Goal: Task Accomplishment & Management: Use online tool/utility

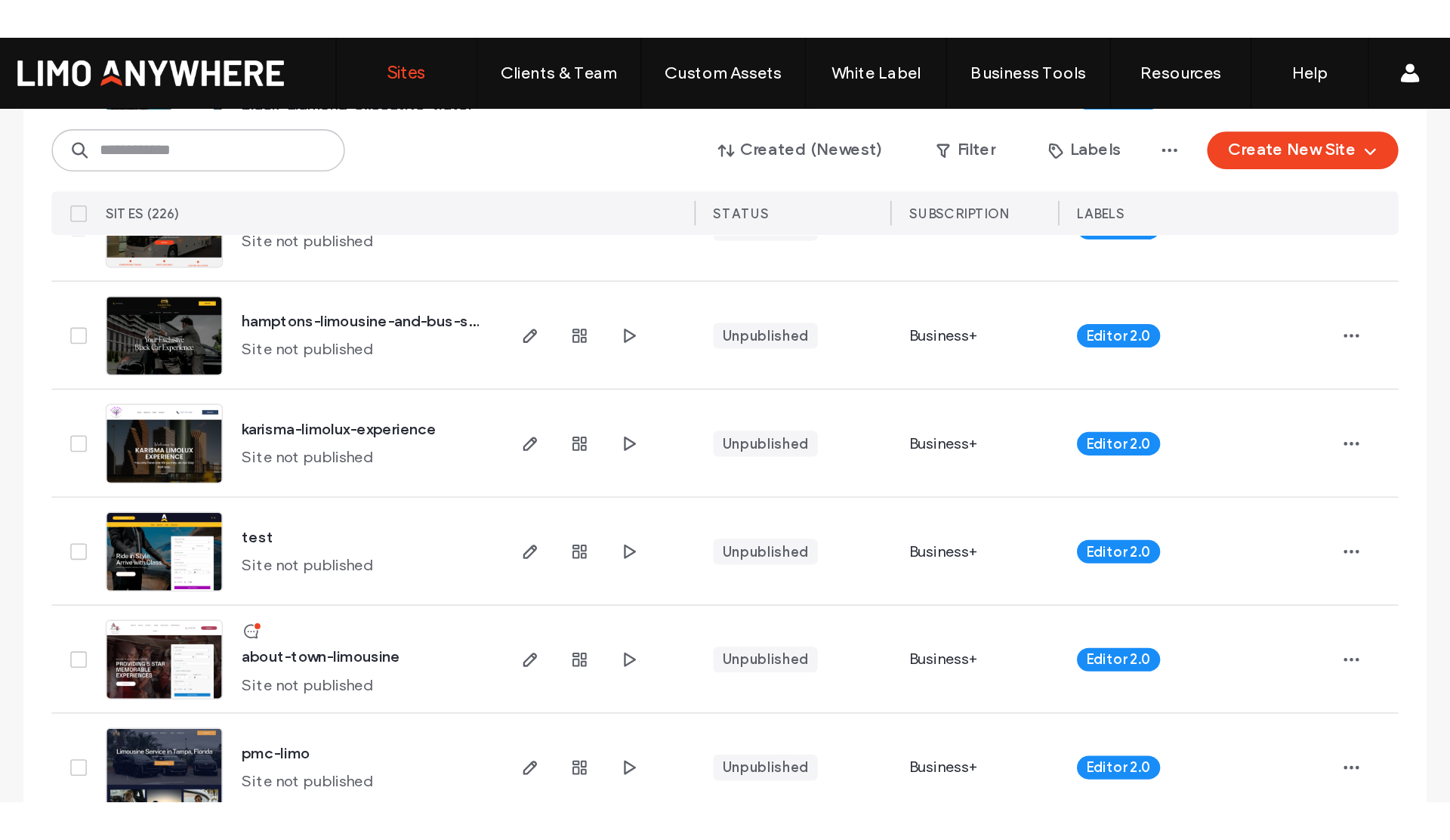
scroll to position [543, 0]
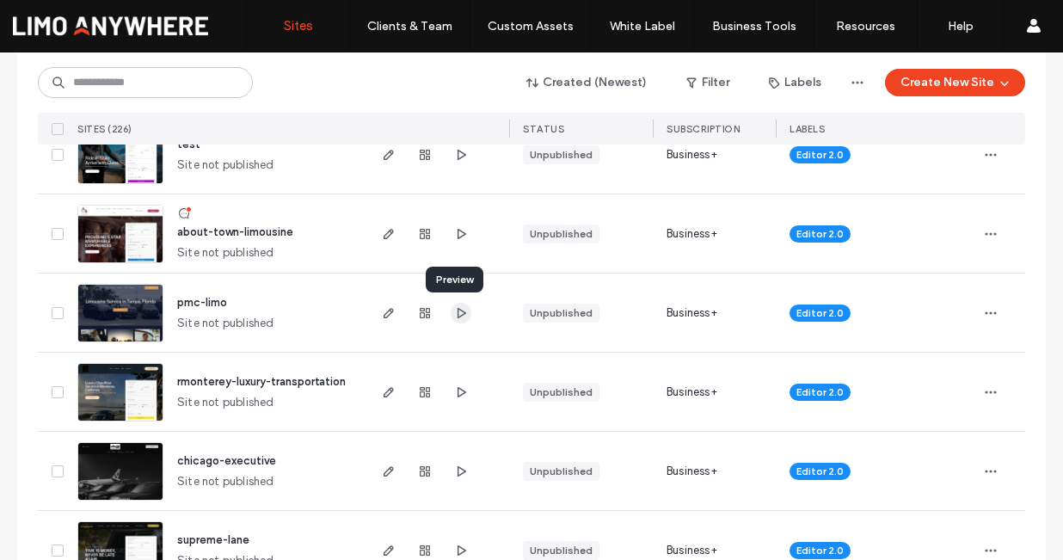
click at [454, 312] on icon "button" at bounding box center [461, 313] width 14 height 14
click at [384, 315] on use "button" at bounding box center [389, 313] width 10 height 10
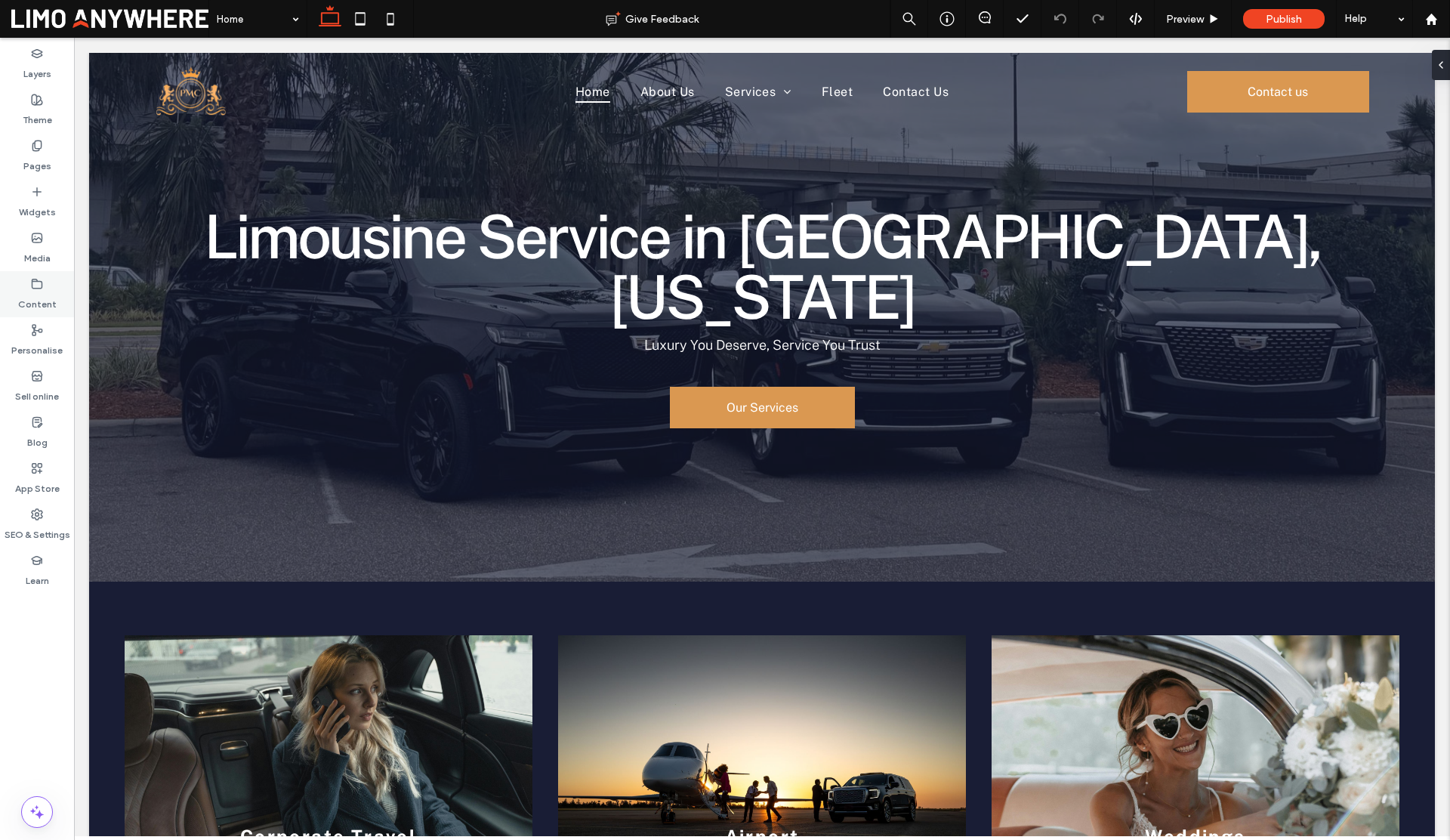
click at [32, 312] on div "Content" at bounding box center [37, 294] width 74 height 46
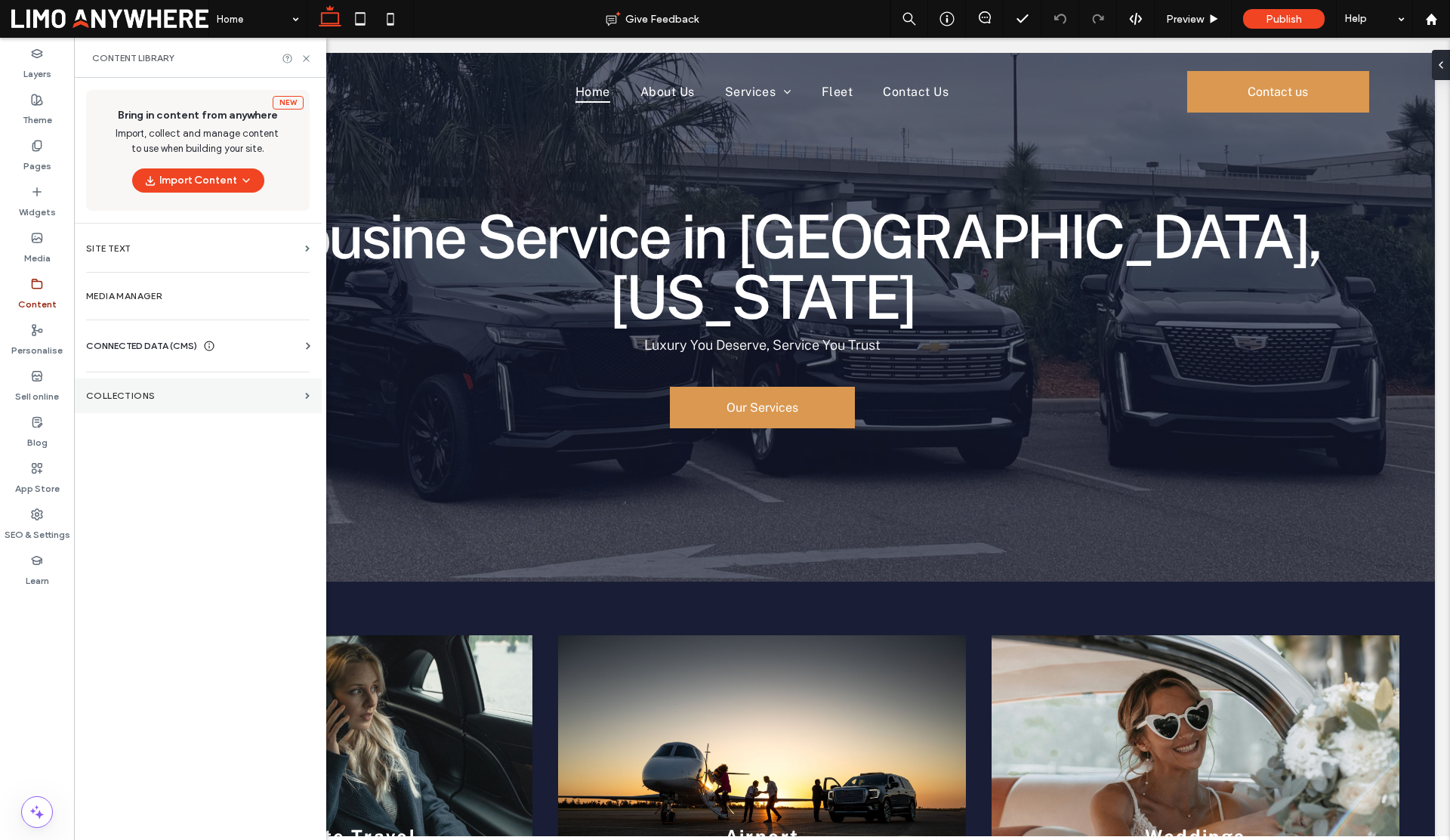
click at [120, 391] on label "COLLECTIONS" at bounding box center [192, 396] width 213 height 11
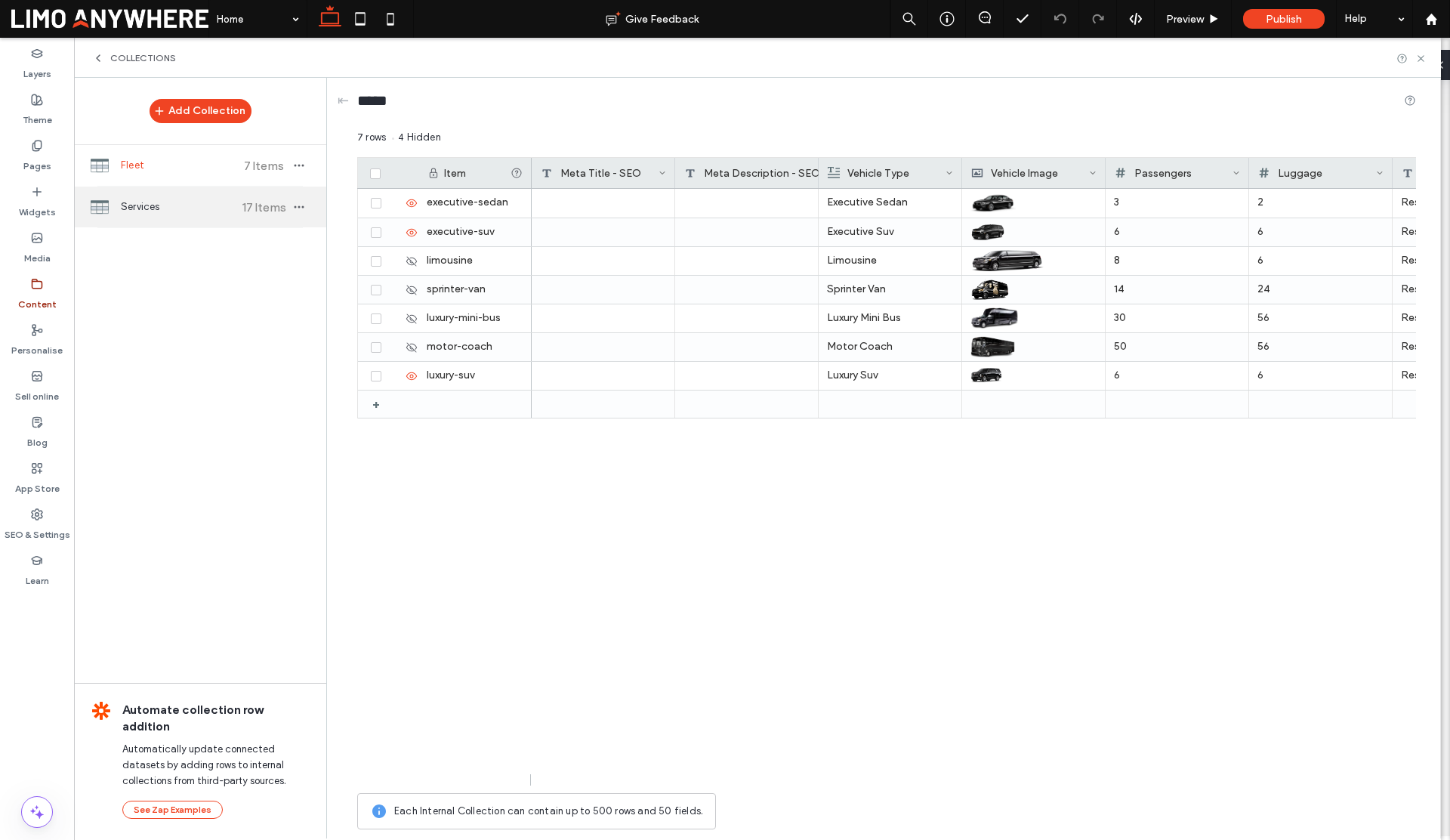
click at [157, 202] on span "Services" at bounding box center [177, 206] width 112 height 15
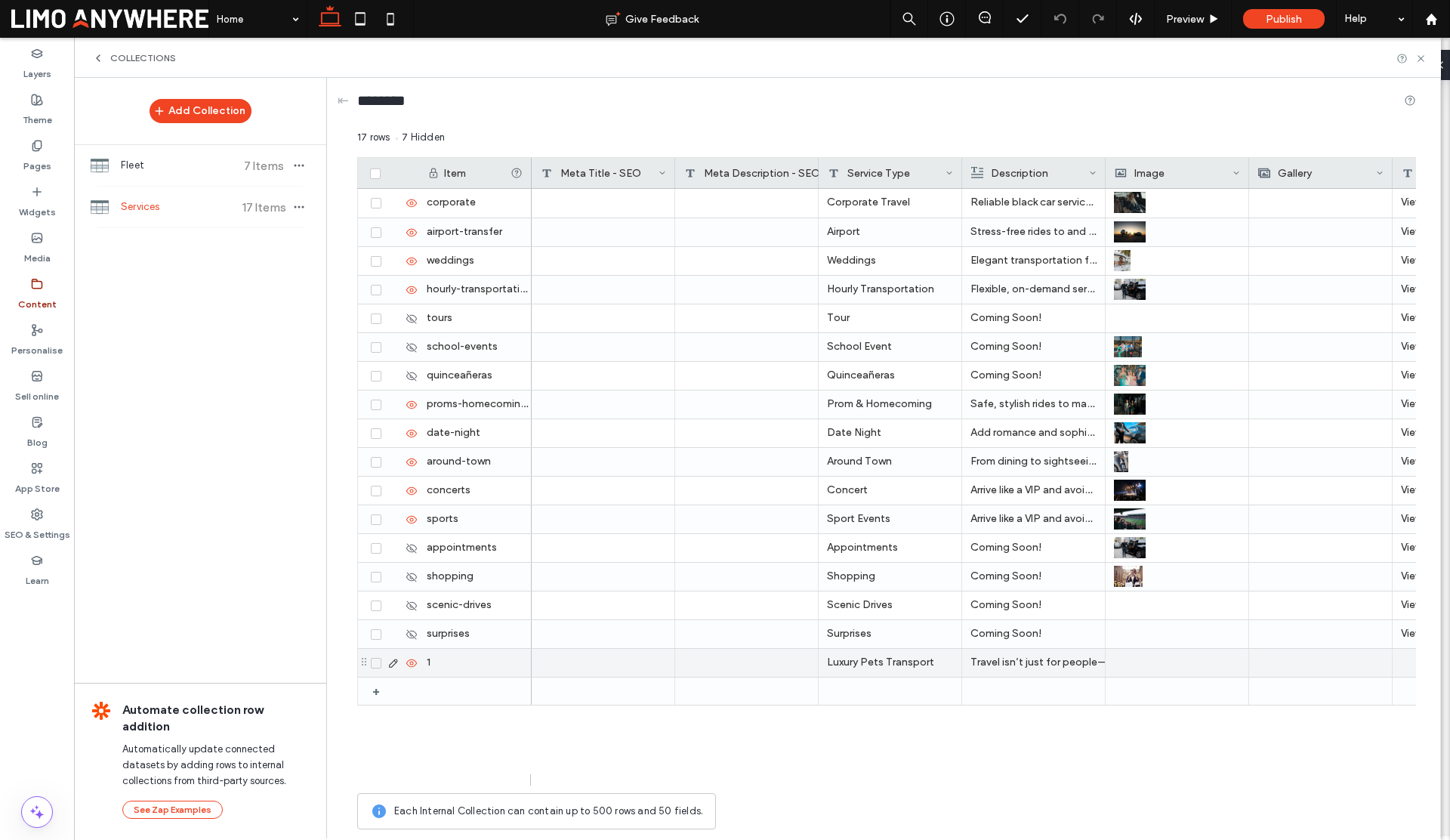
click at [427, 655] on div "1" at bounding box center [475, 663] width 113 height 28
type input "**********"
click at [1187, 665] on div at bounding box center [1177, 663] width 126 height 28
click at [1187, 665] on div at bounding box center [1177, 663] width 126 height 26
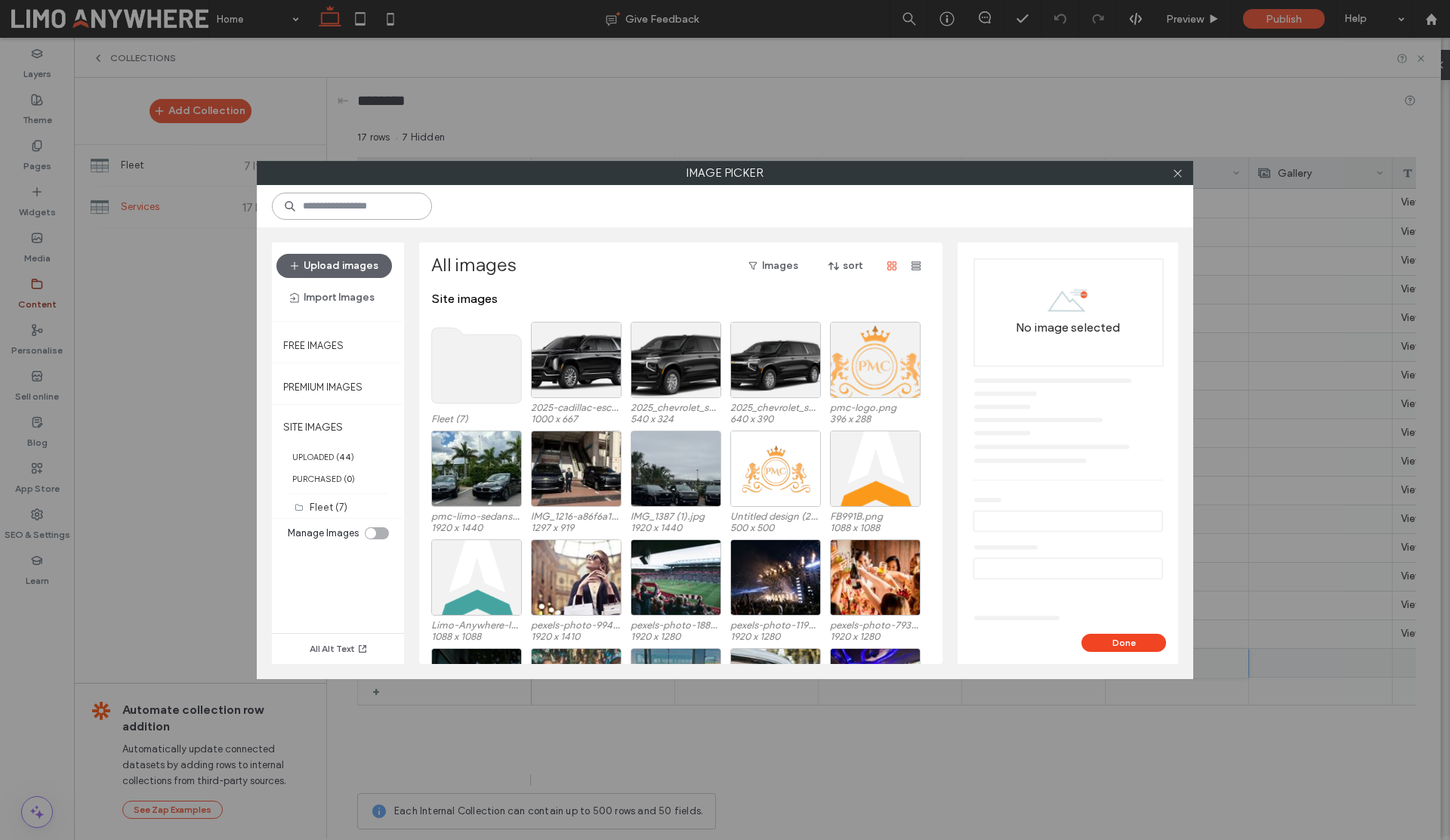
click at [367, 210] on input at bounding box center [352, 205] width 160 height 27
type input "**********"
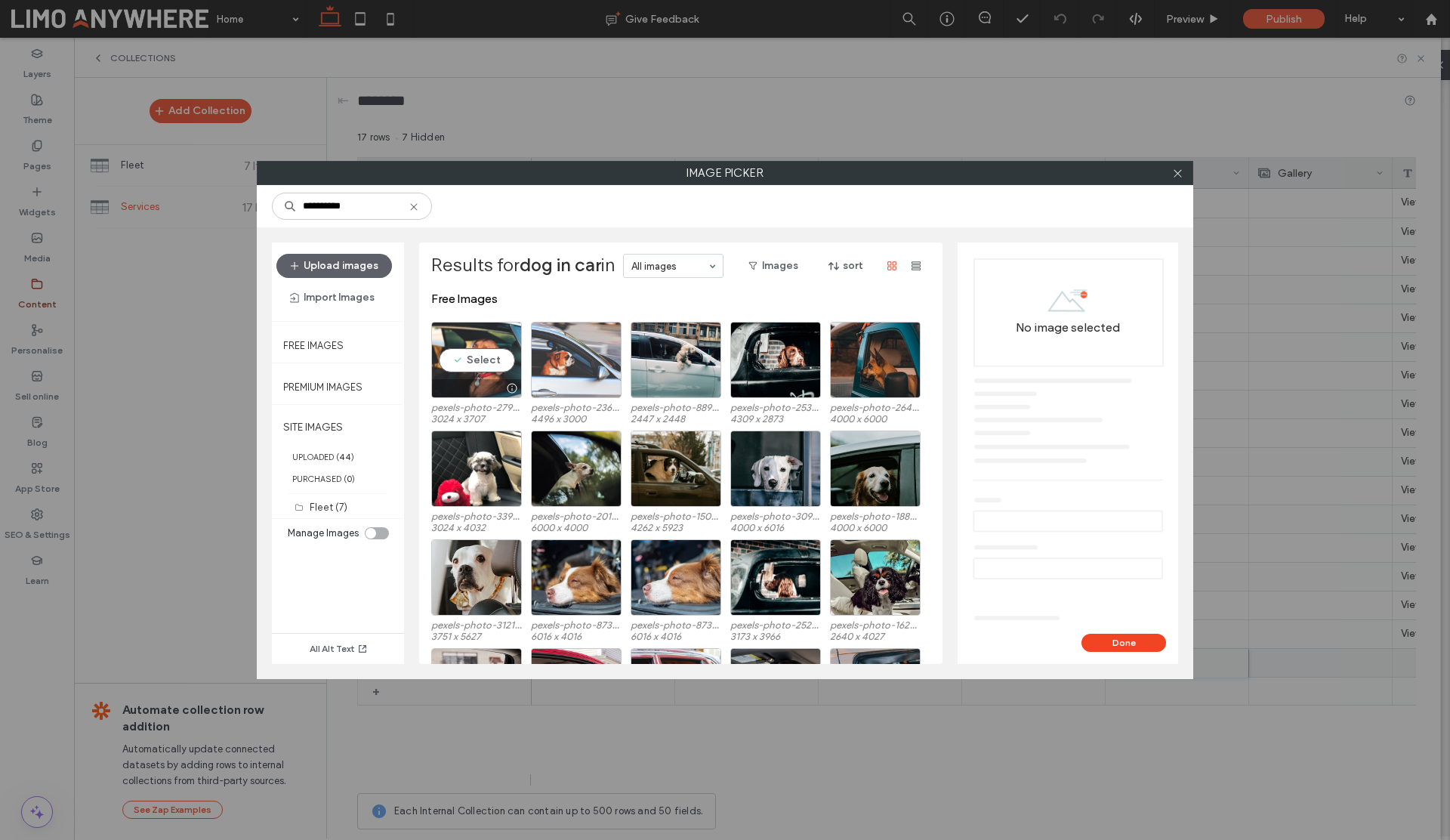
click at [497, 363] on div "Select" at bounding box center [476, 360] width 90 height 76
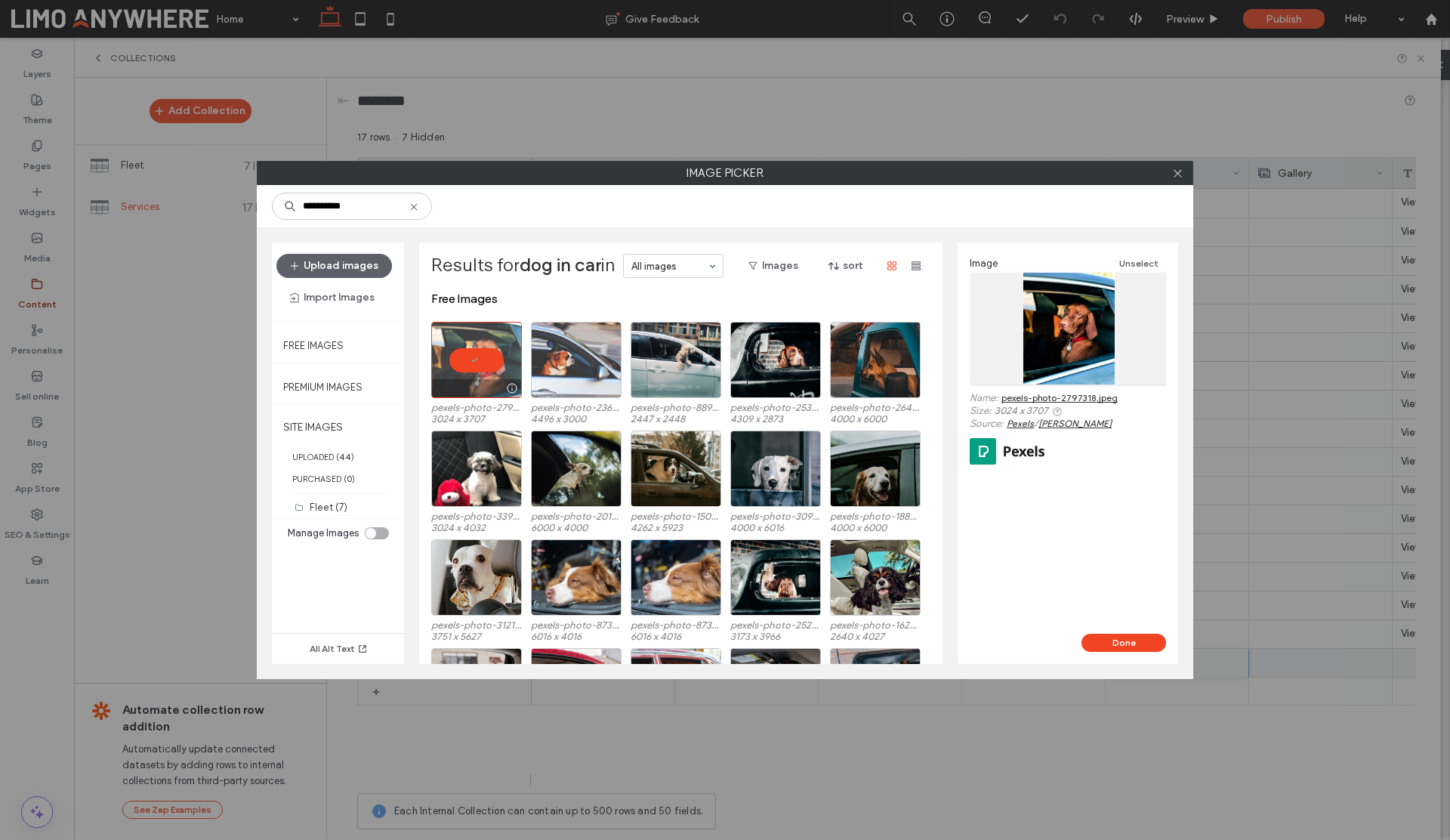
click at [466, 360] on div at bounding box center [476, 360] width 90 height 76
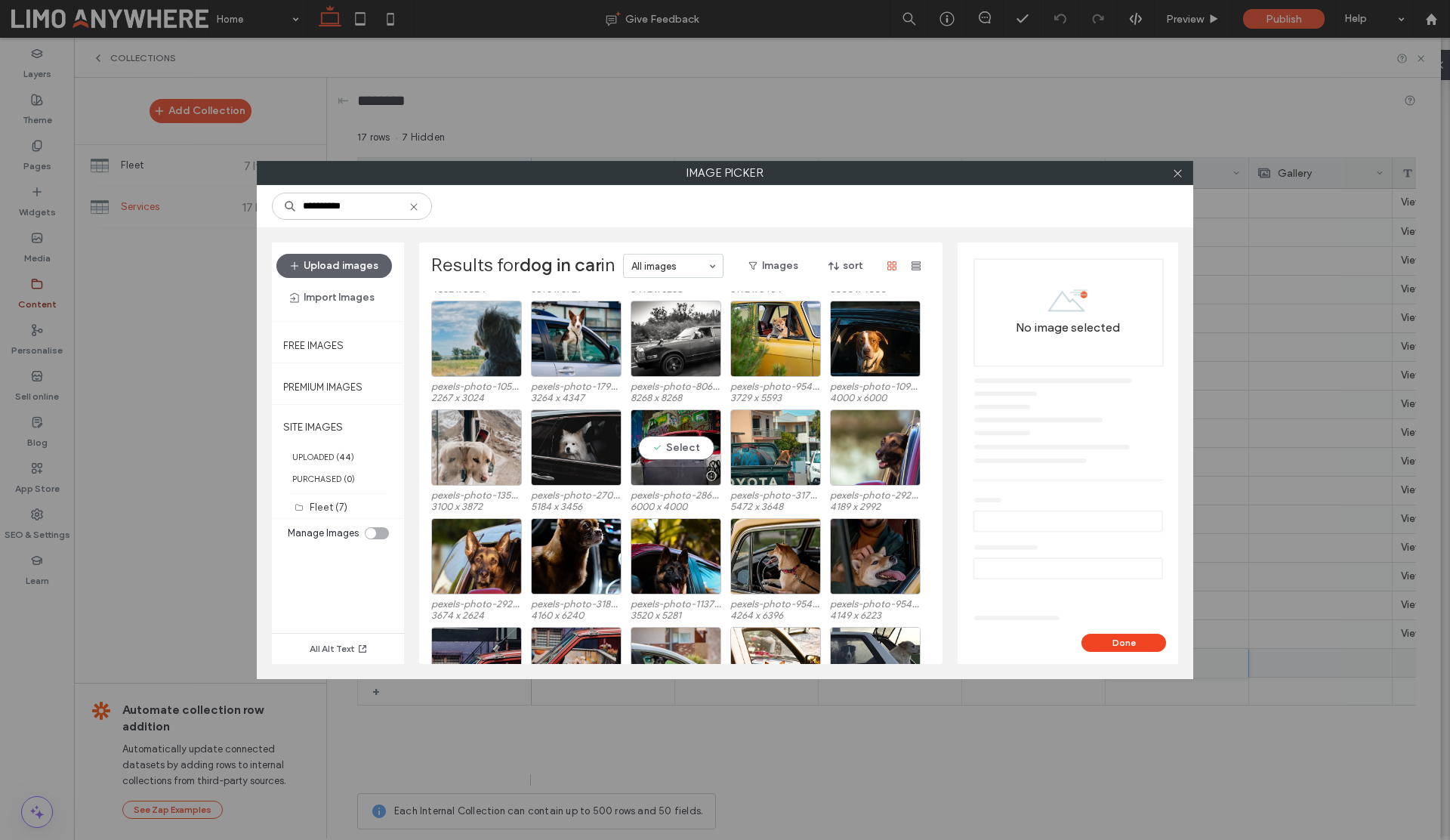
scroll to position [565, 0]
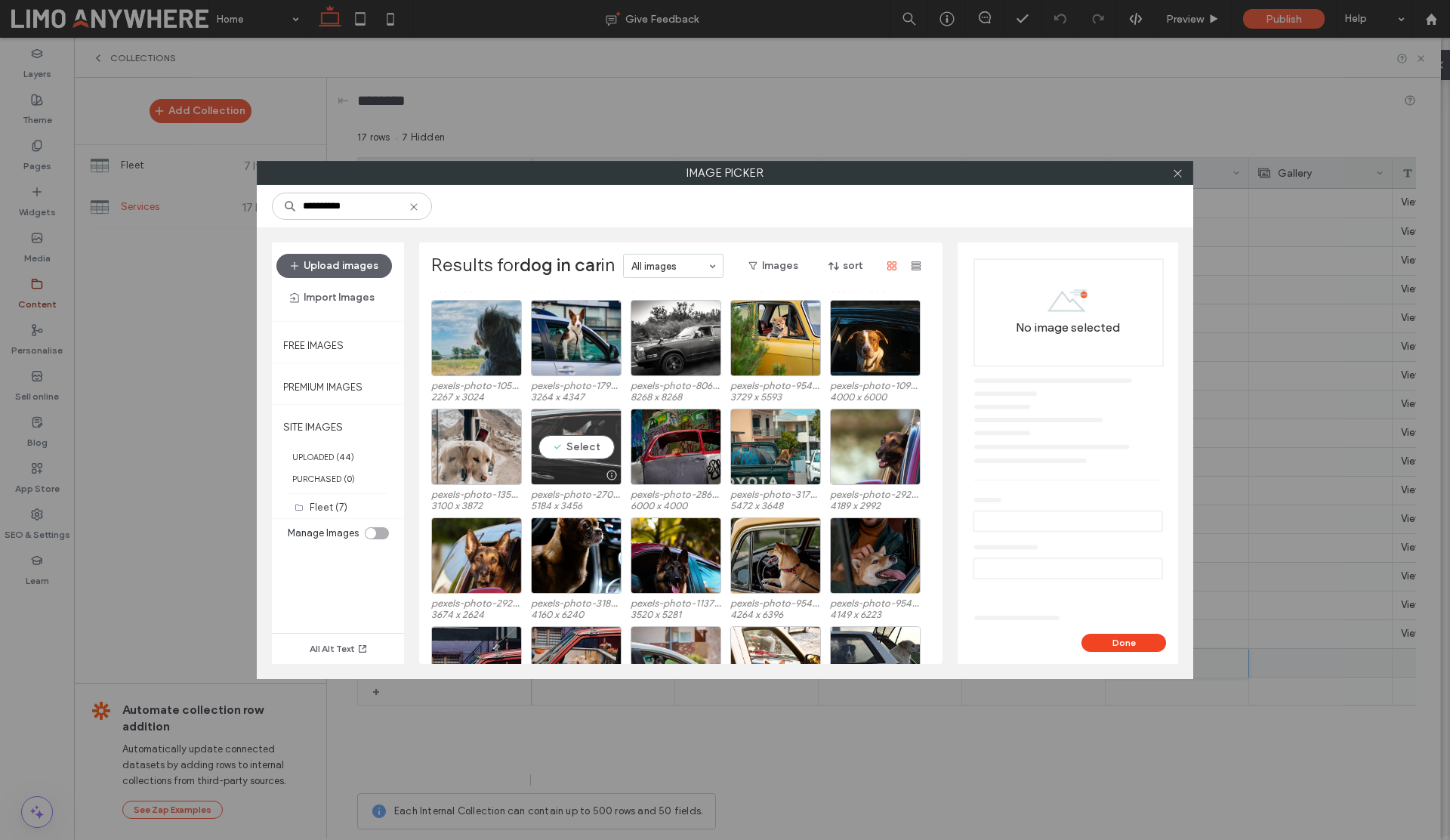
click at [585, 440] on div "Select" at bounding box center [576, 446] width 90 height 76
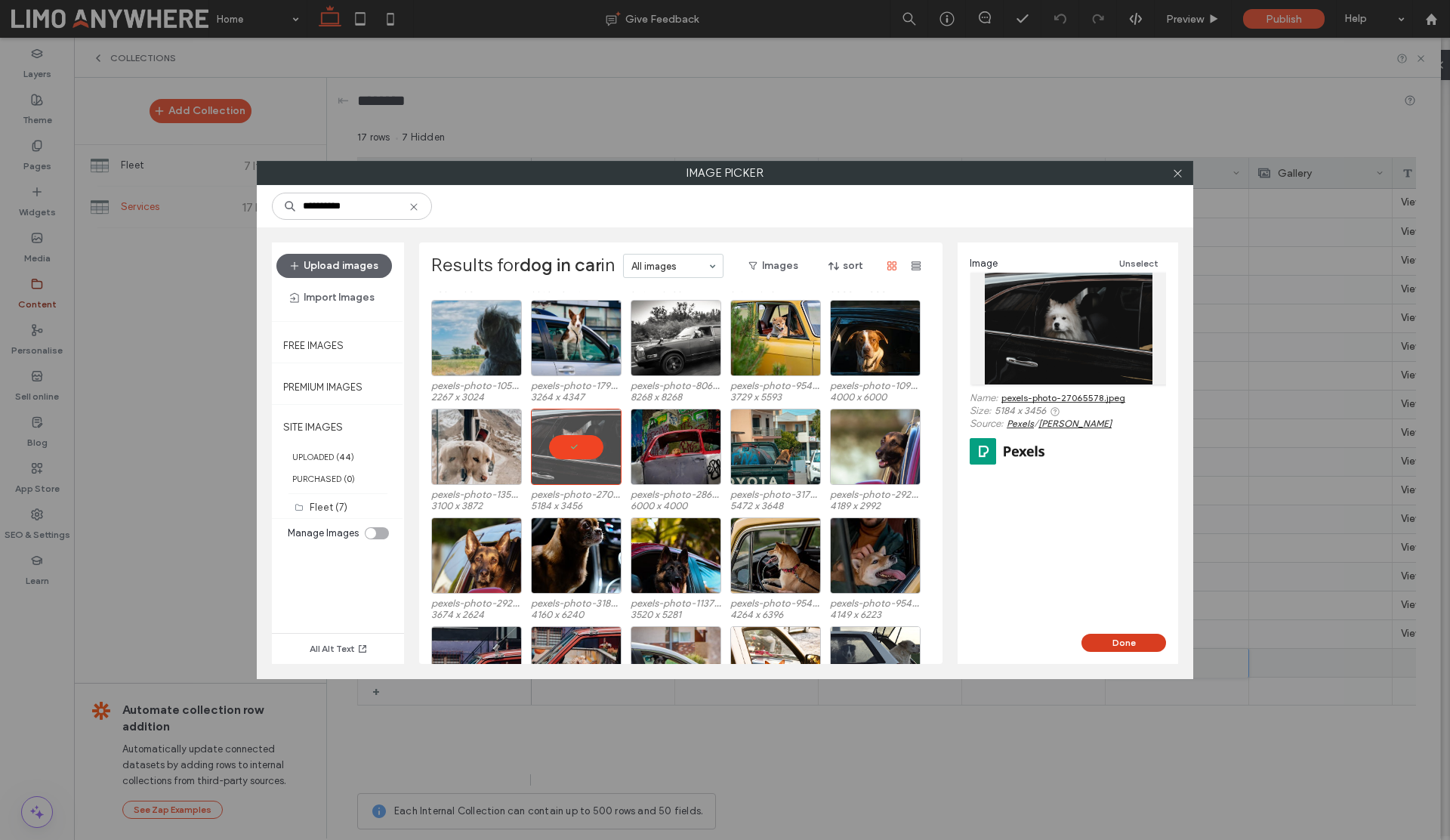
click at [1130, 639] on button "Done" at bounding box center [1123, 643] width 84 height 18
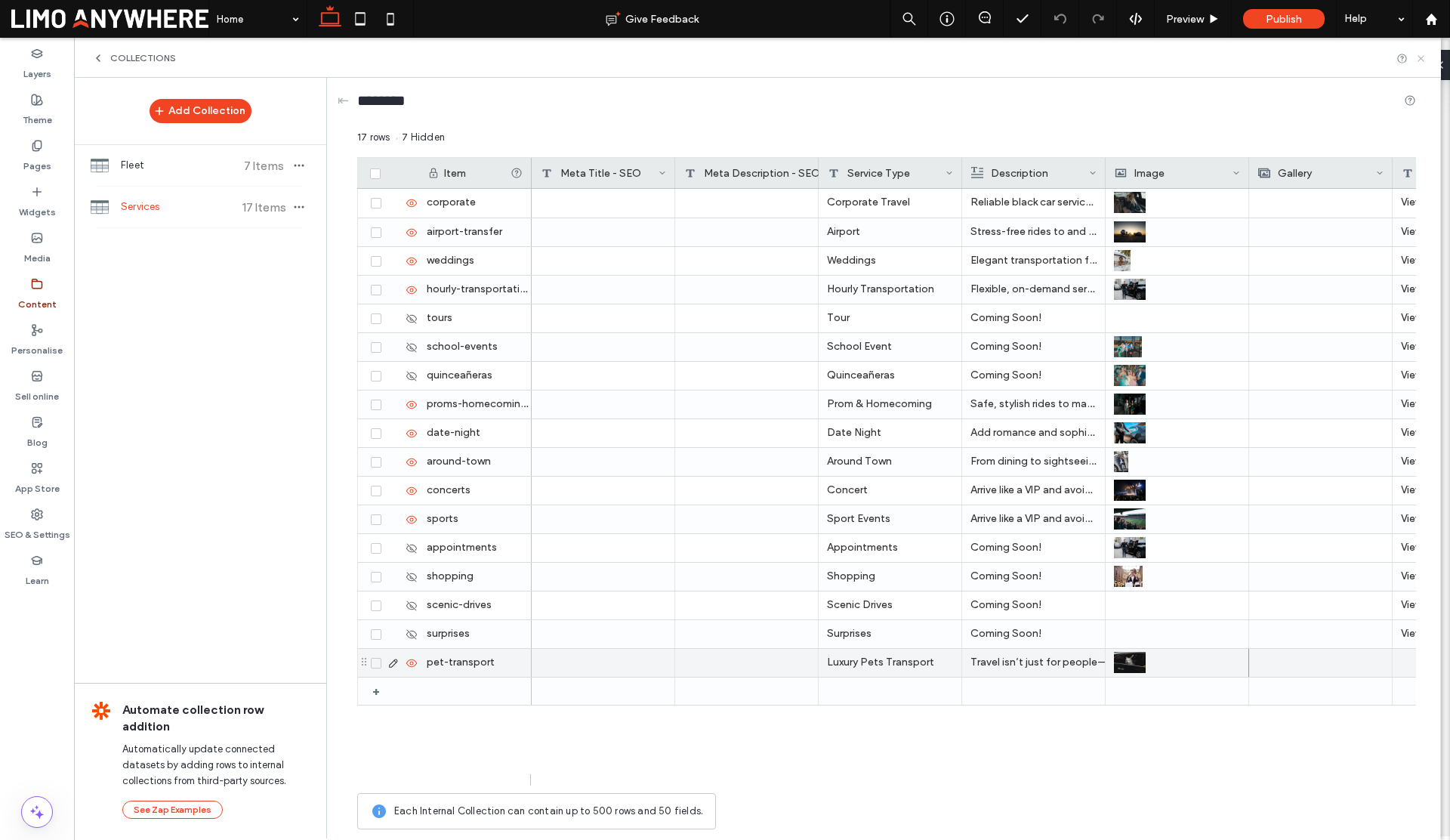
click at [1419, 57] on use at bounding box center [1420, 58] width 6 height 6
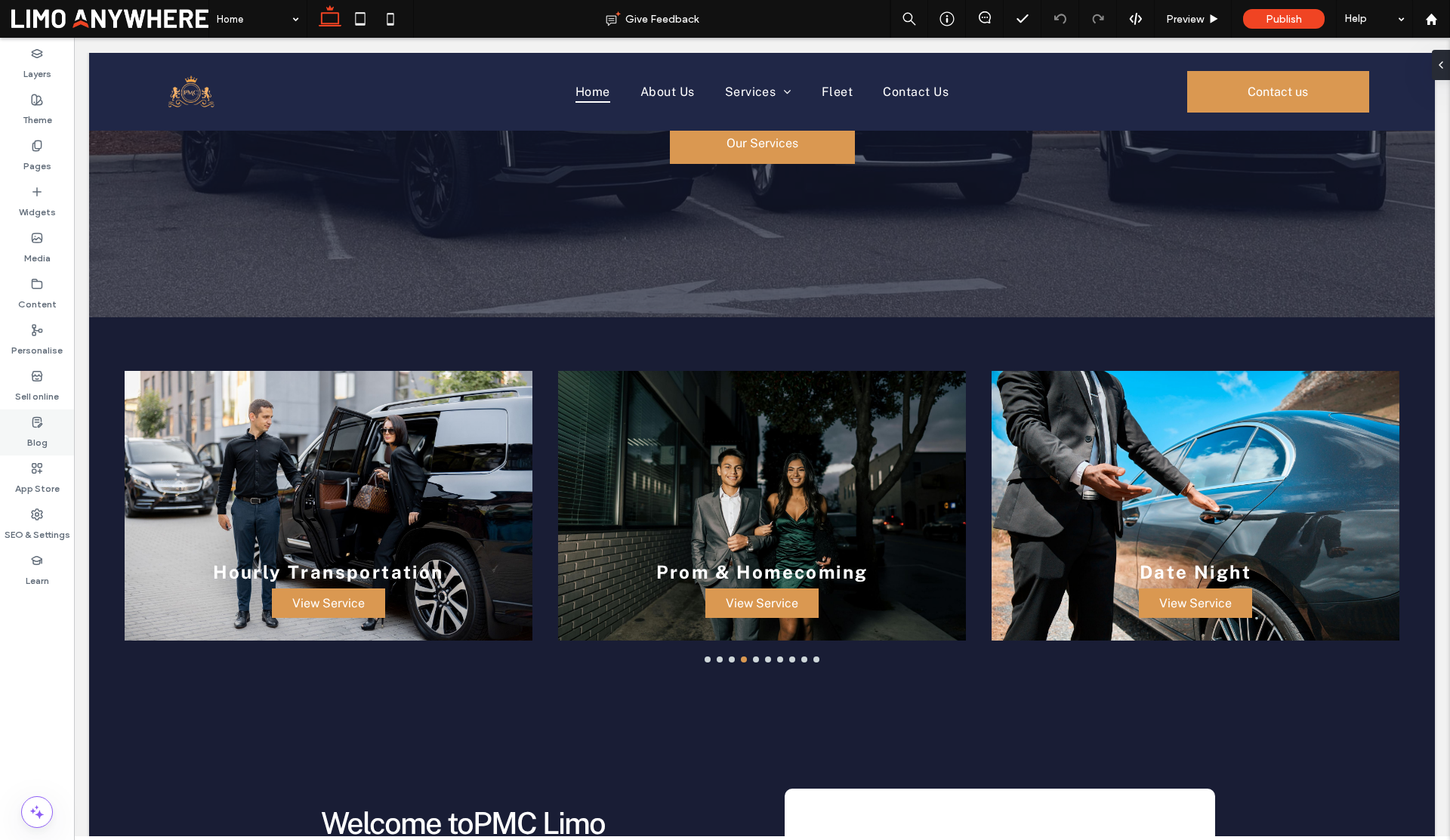
scroll to position [0, 0]
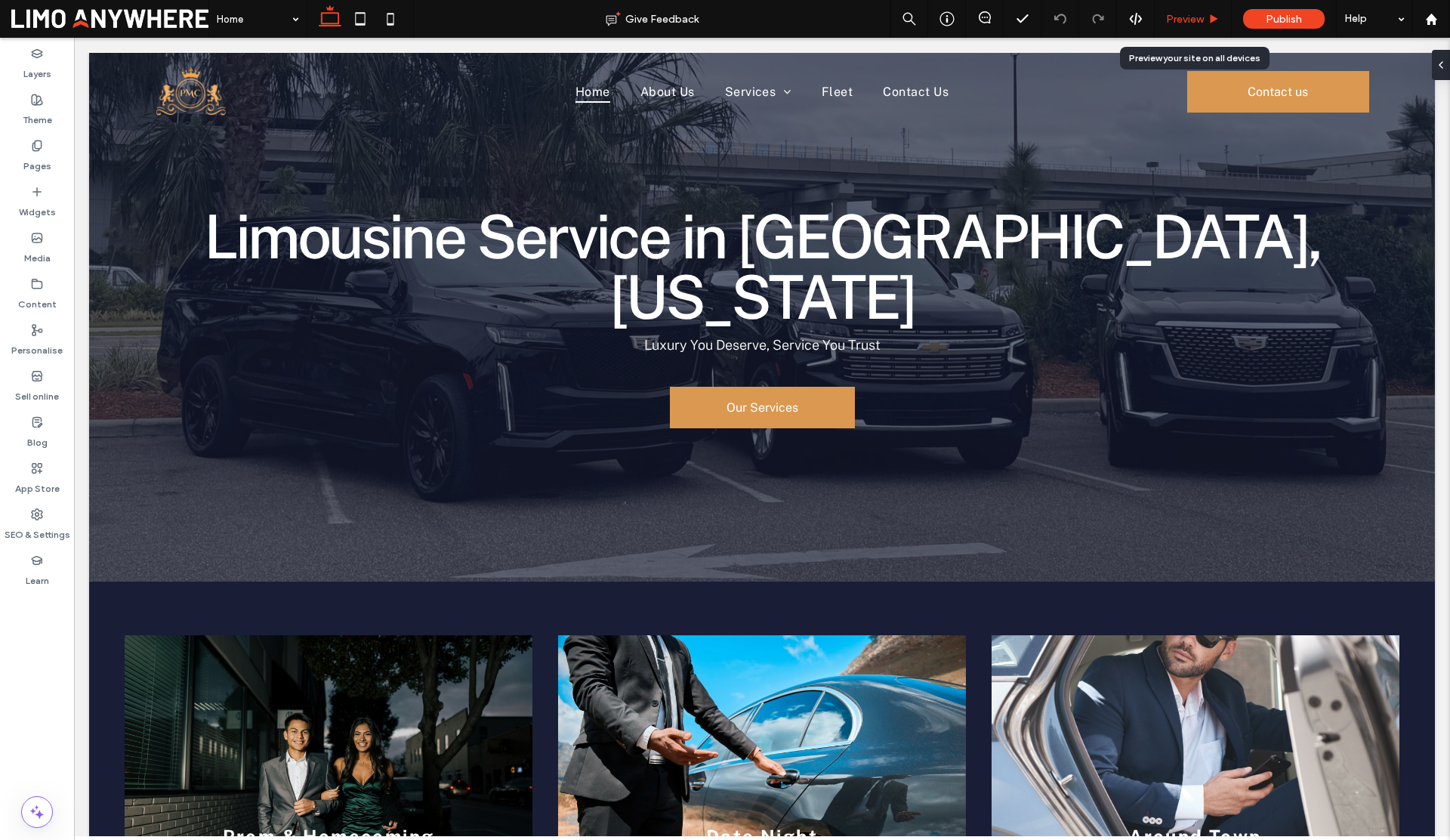
click at [1177, 18] on span "Preview" at bounding box center [1184, 19] width 38 height 13
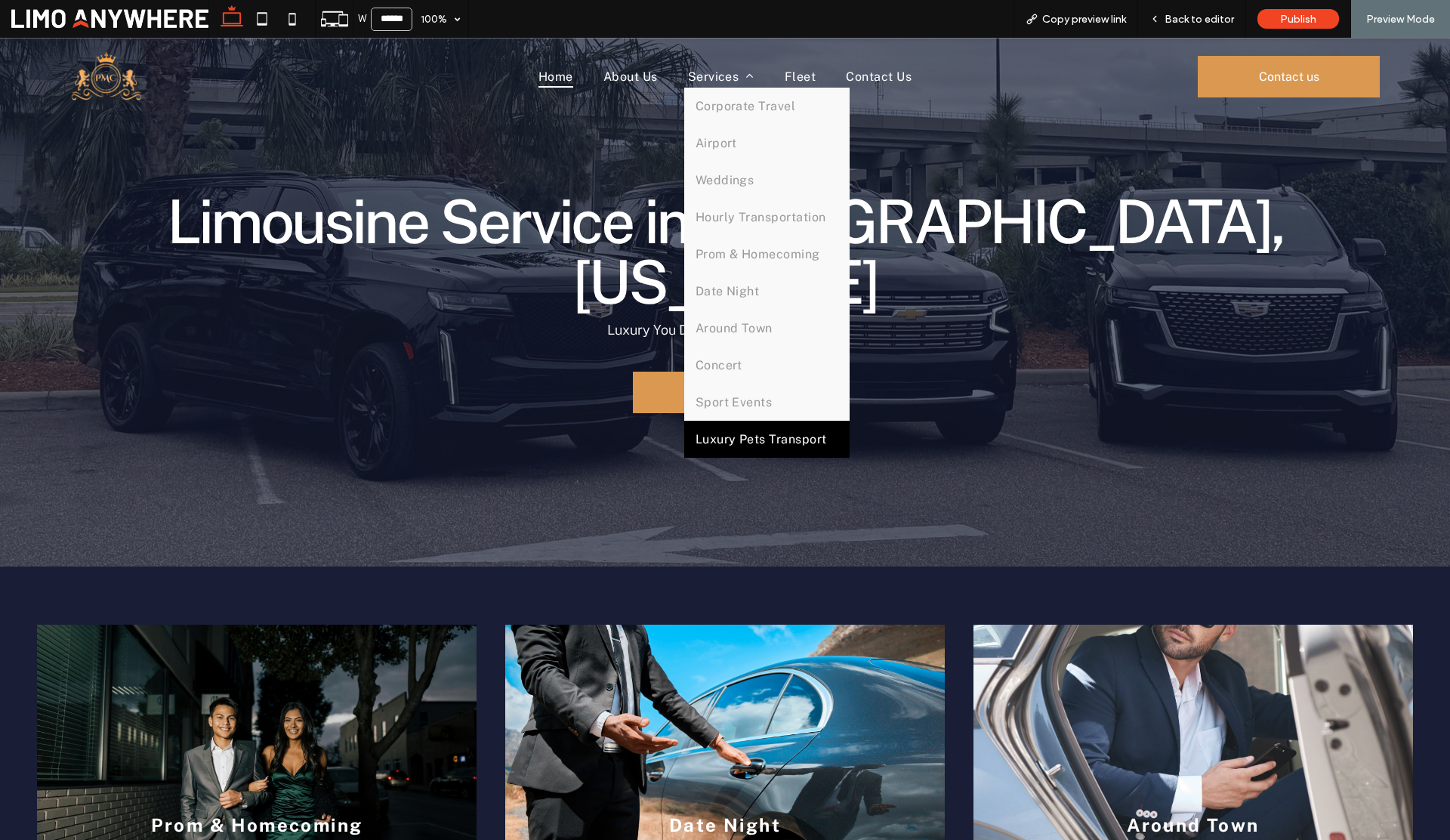
click at [738, 444] on span "Luxury Pets Transport" at bounding box center [761, 439] width 132 height 14
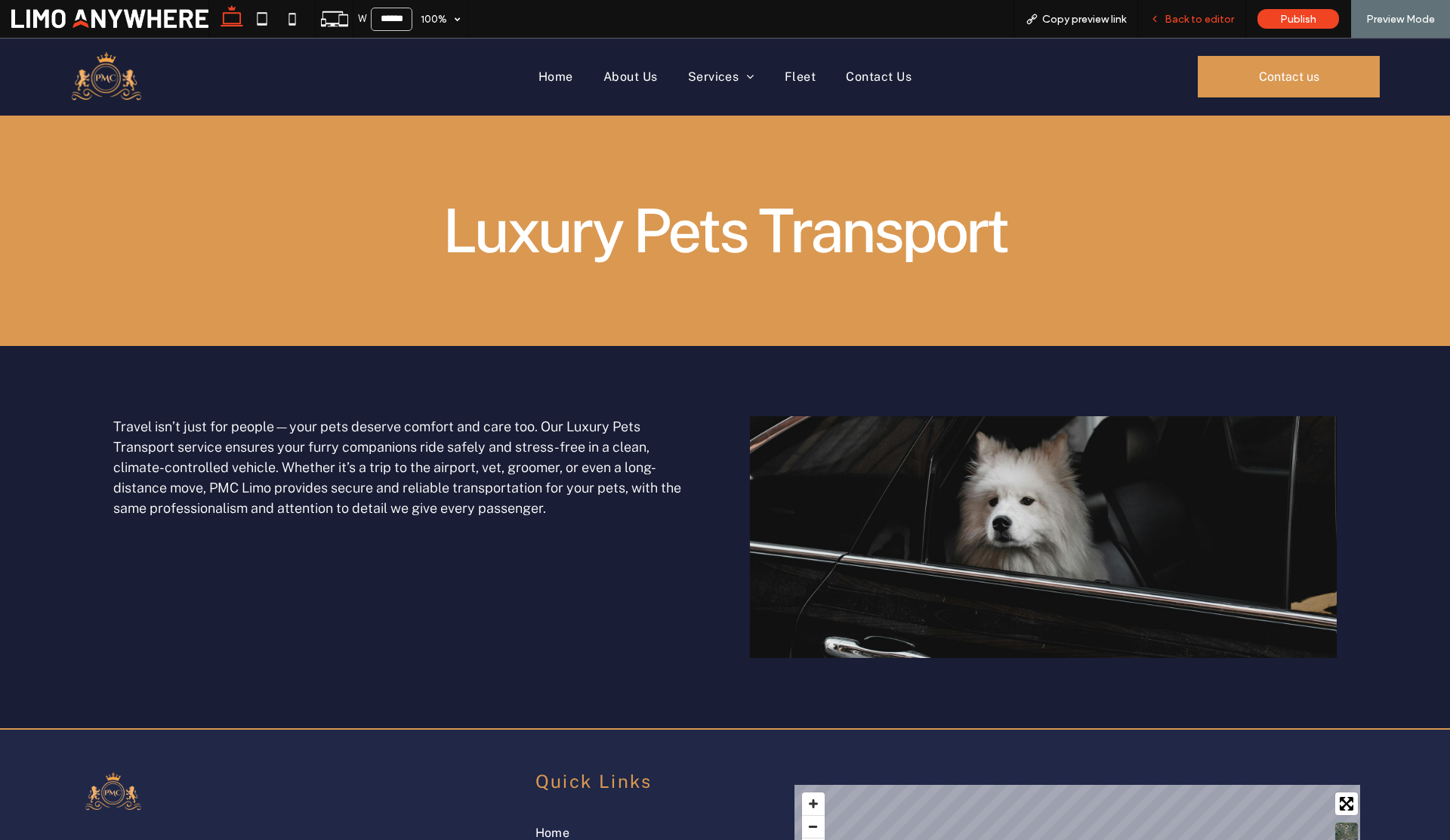
click at [1225, 19] on span "Back to editor" at bounding box center [1199, 19] width 69 height 13
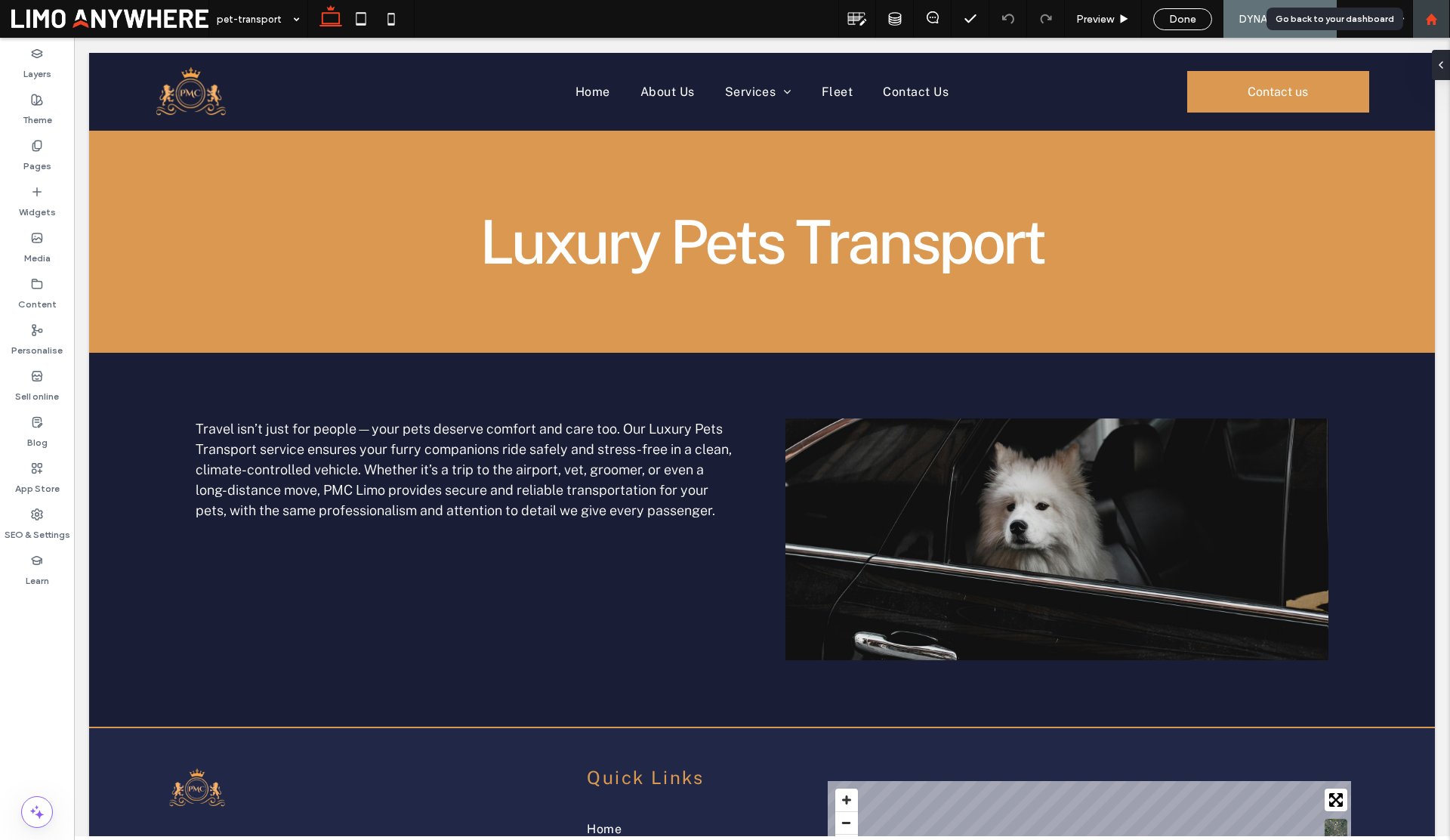
click at [1441, 25] on div at bounding box center [1431, 19] width 36 height 13
